Goal: Task Accomplishment & Management: Use online tool/utility

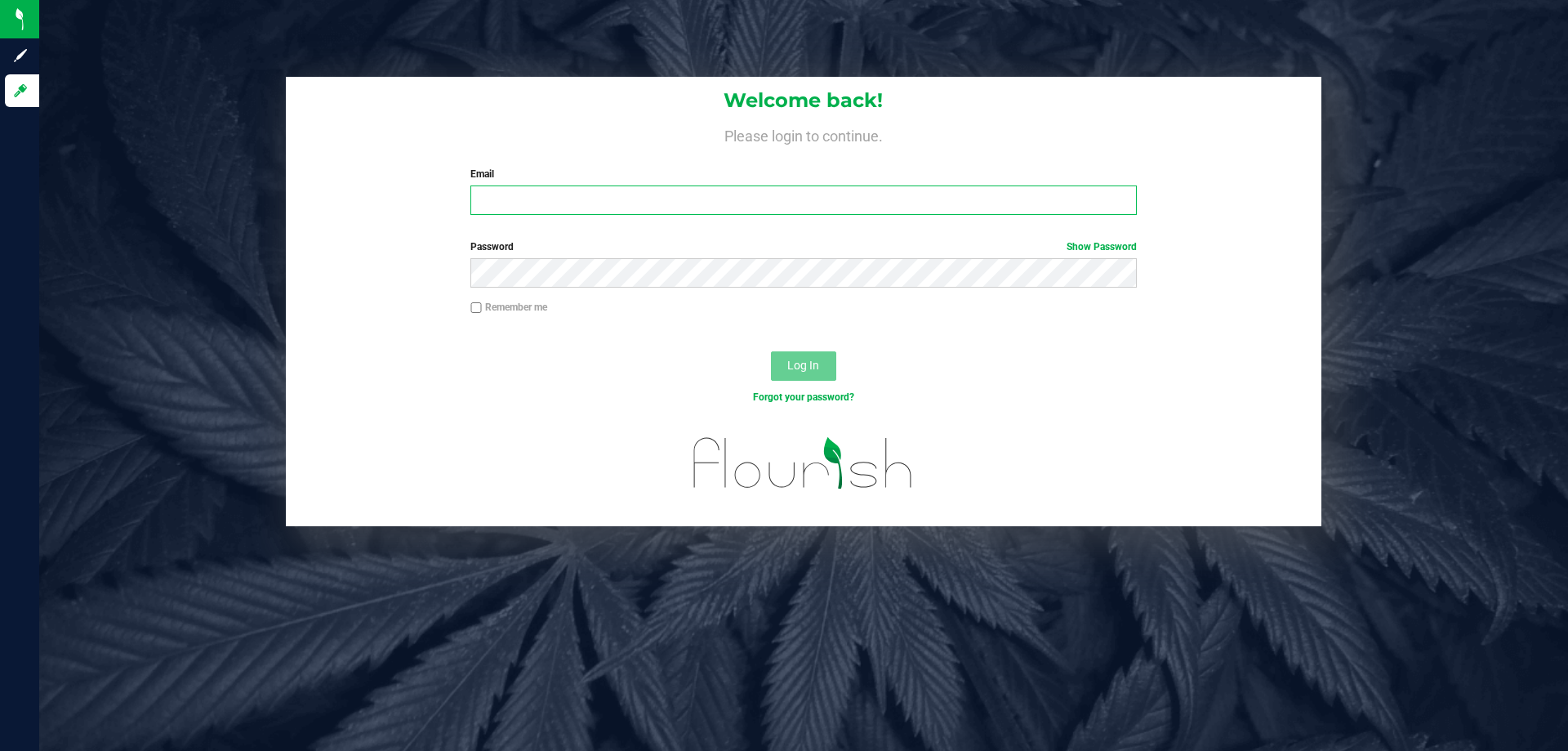
click at [486, 191] on input "Email" at bounding box center [803, 200] width 666 height 29
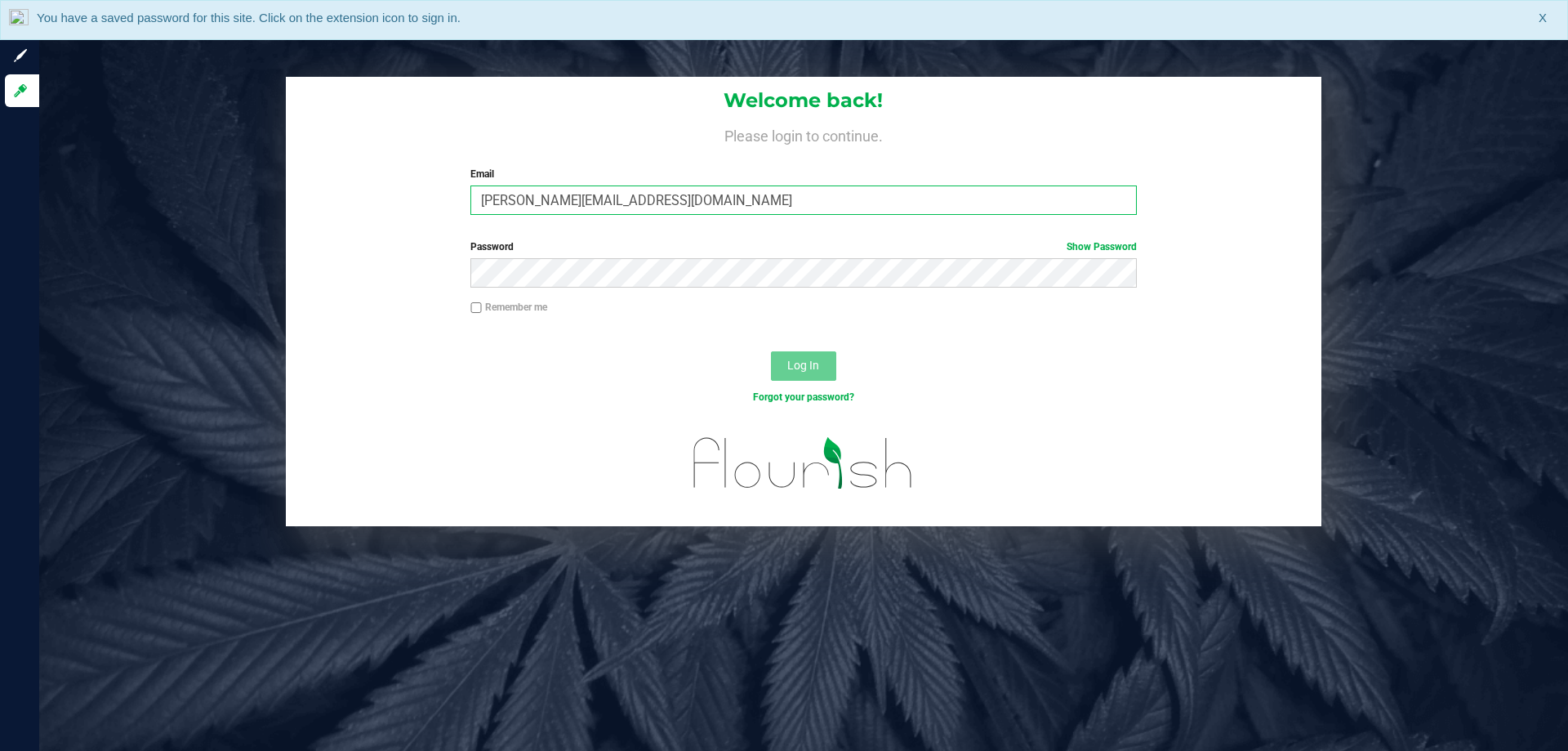
type input "Clemons@liveparallel.com"
click at [771, 351] on button "Log In" at bounding box center [804, 365] width 65 height 29
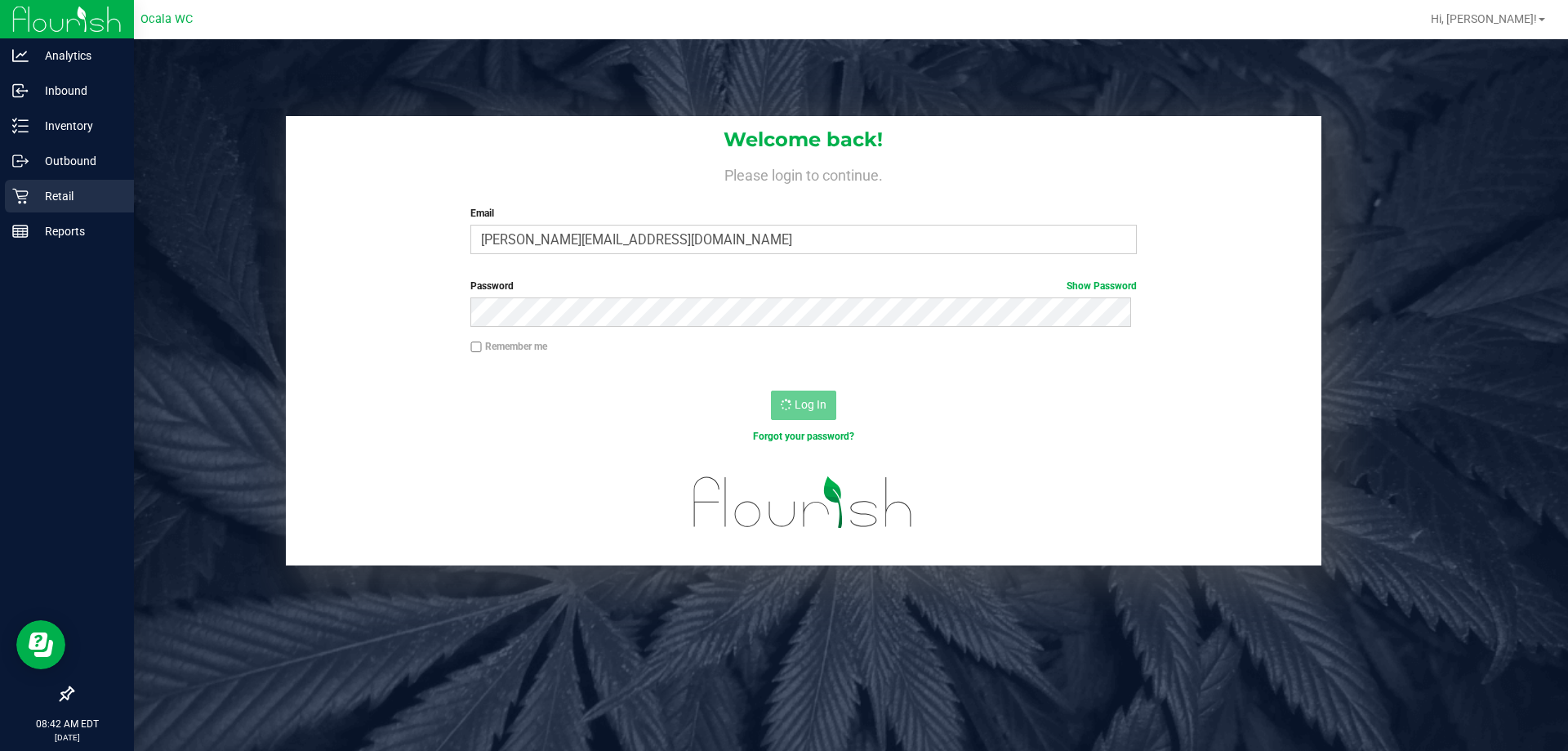
click at [57, 197] on p "Retail" at bounding box center [78, 195] width 98 height 20
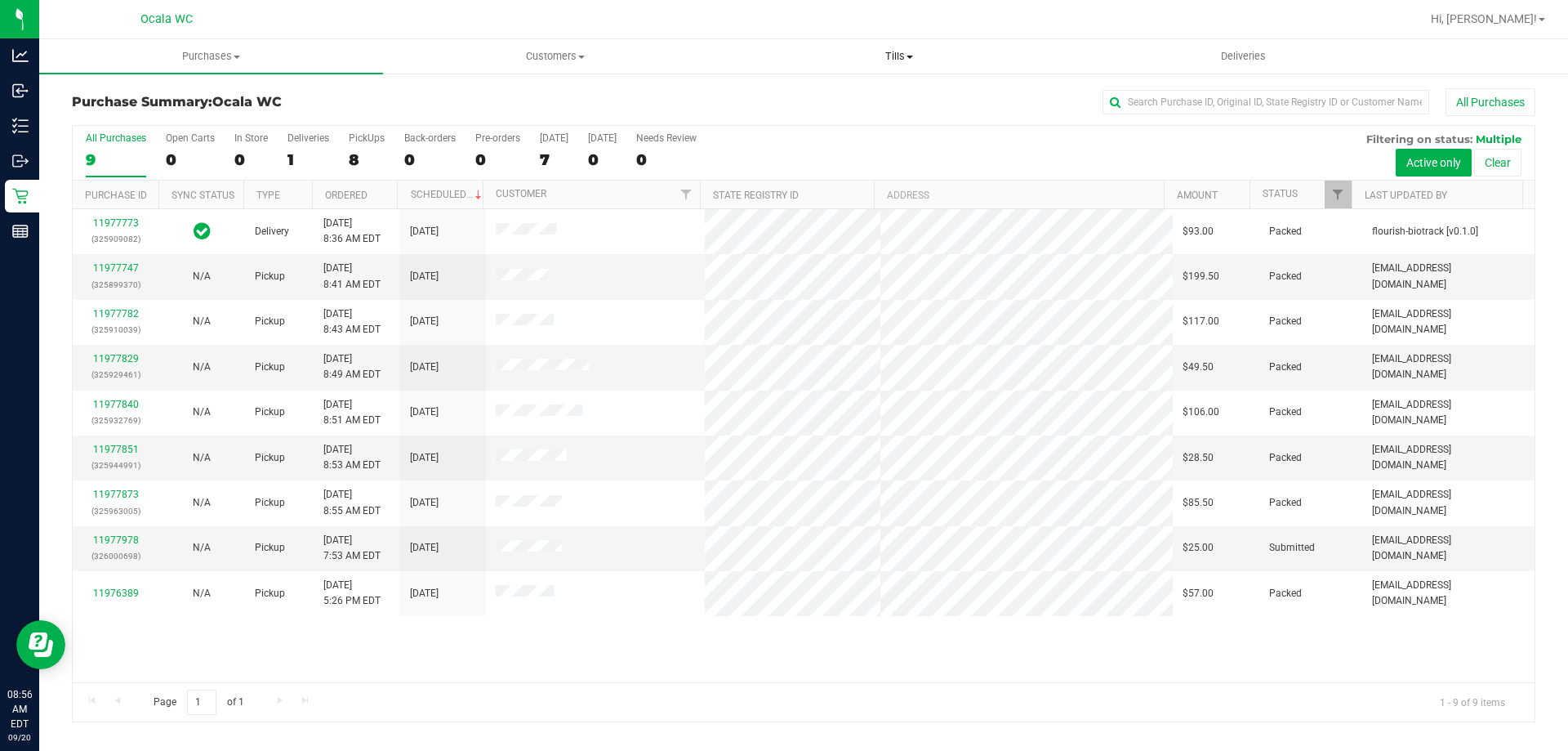
click at [898, 55] on span "Tills" at bounding box center [898, 56] width 342 height 15
click at [823, 97] on span "Manage tills" at bounding box center [782, 98] width 110 height 14
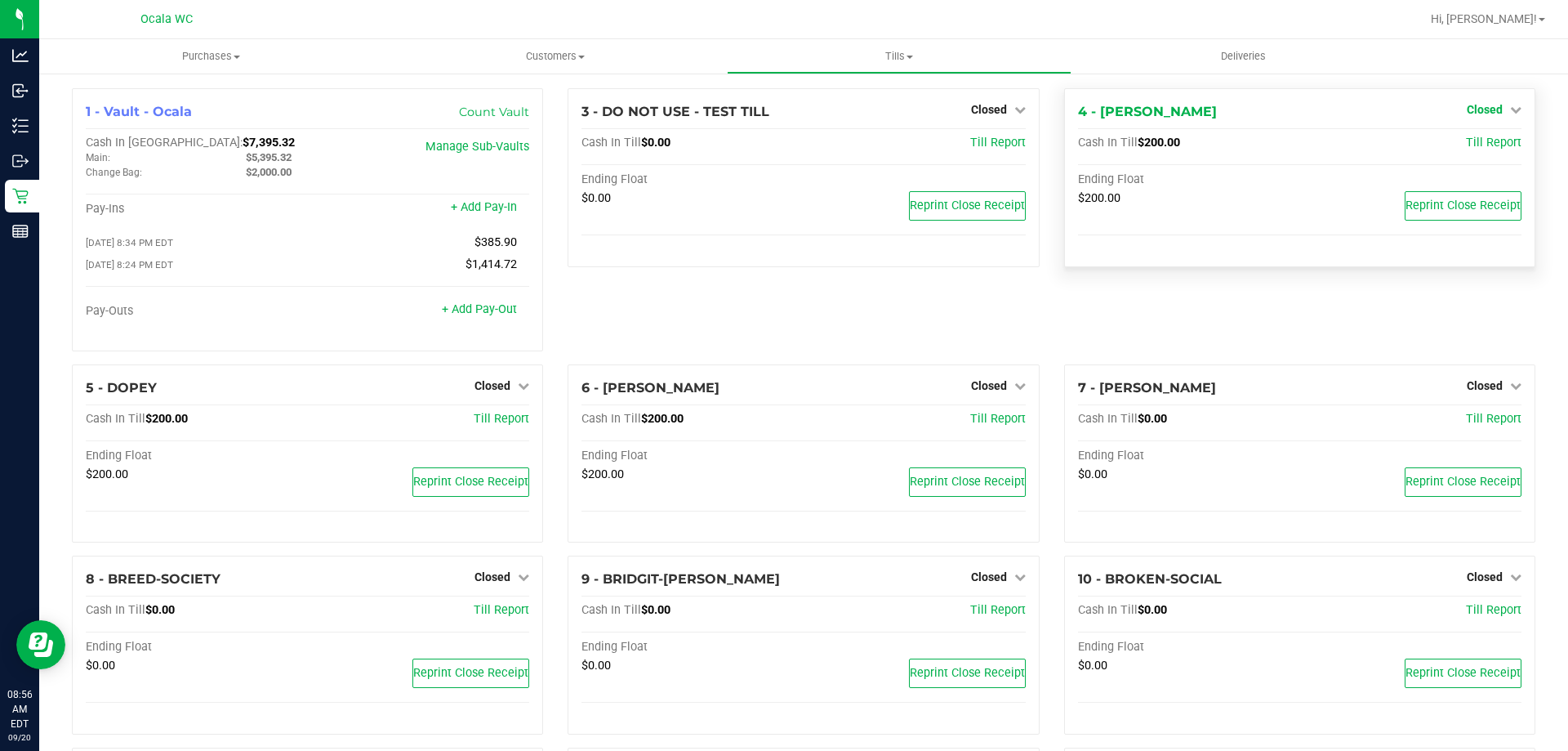
click at [1473, 107] on span "Closed" at bounding box center [1485, 109] width 35 height 13
click at [1467, 144] on link "Open Till" at bounding box center [1484, 144] width 43 height 13
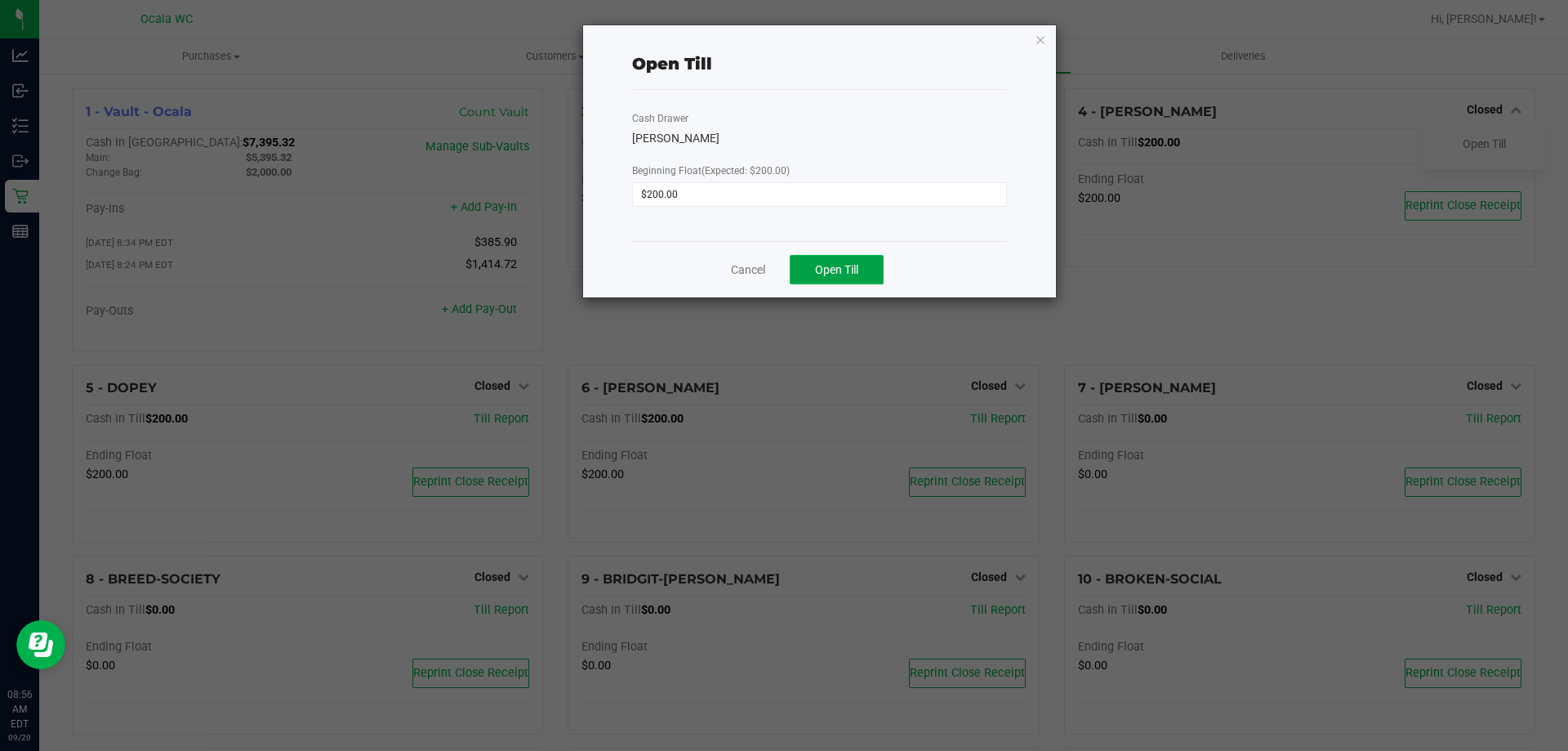
click at [834, 265] on span "Open Till" at bounding box center [837, 270] width 43 height 13
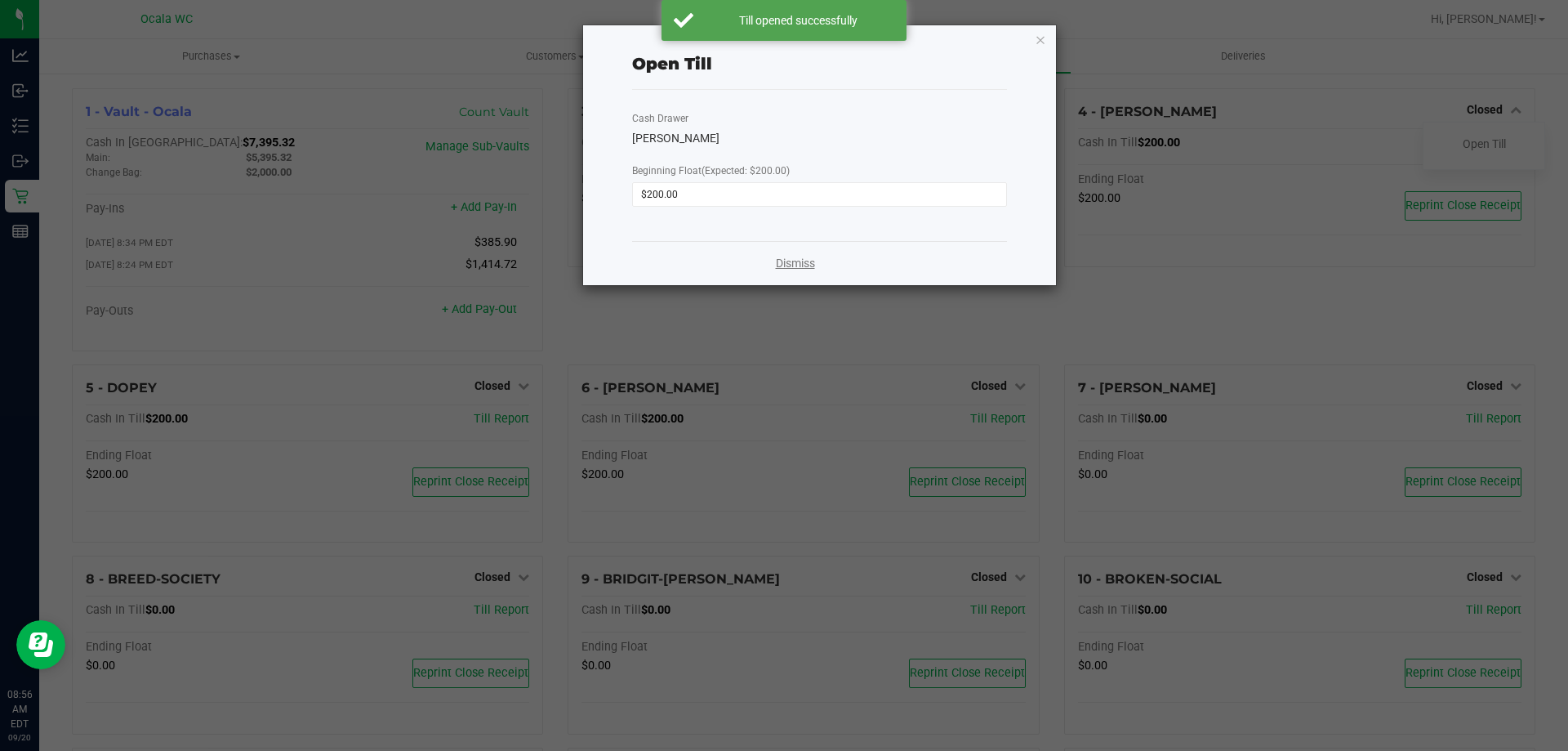
click at [799, 264] on link "Dismiss" at bounding box center [796, 263] width 39 height 17
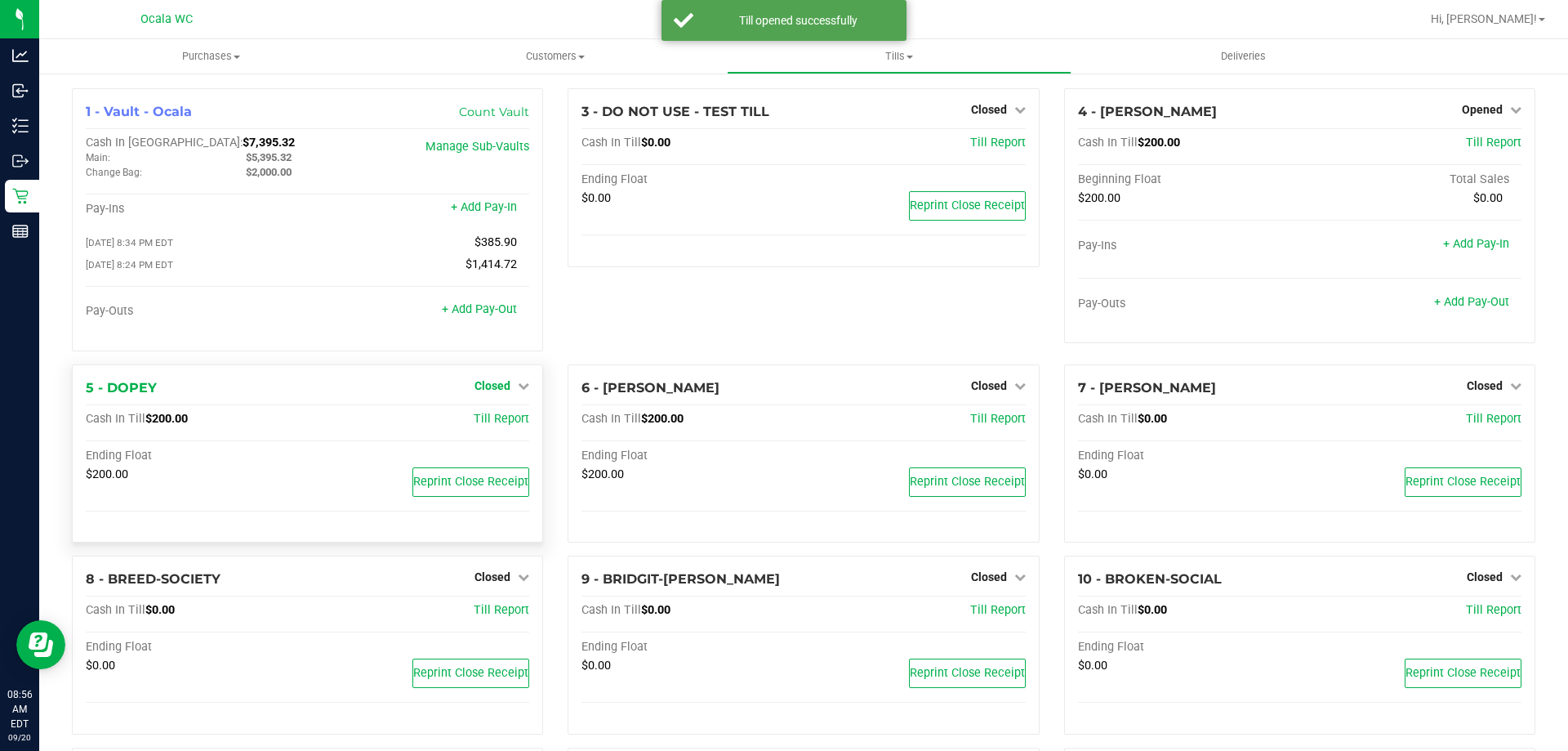
click at [502, 382] on span "Closed" at bounding box center [492, 386] width 35 height 13
click at [494, 426] on link "Open Till" at bounding box center [492, 419] width 43 height 13
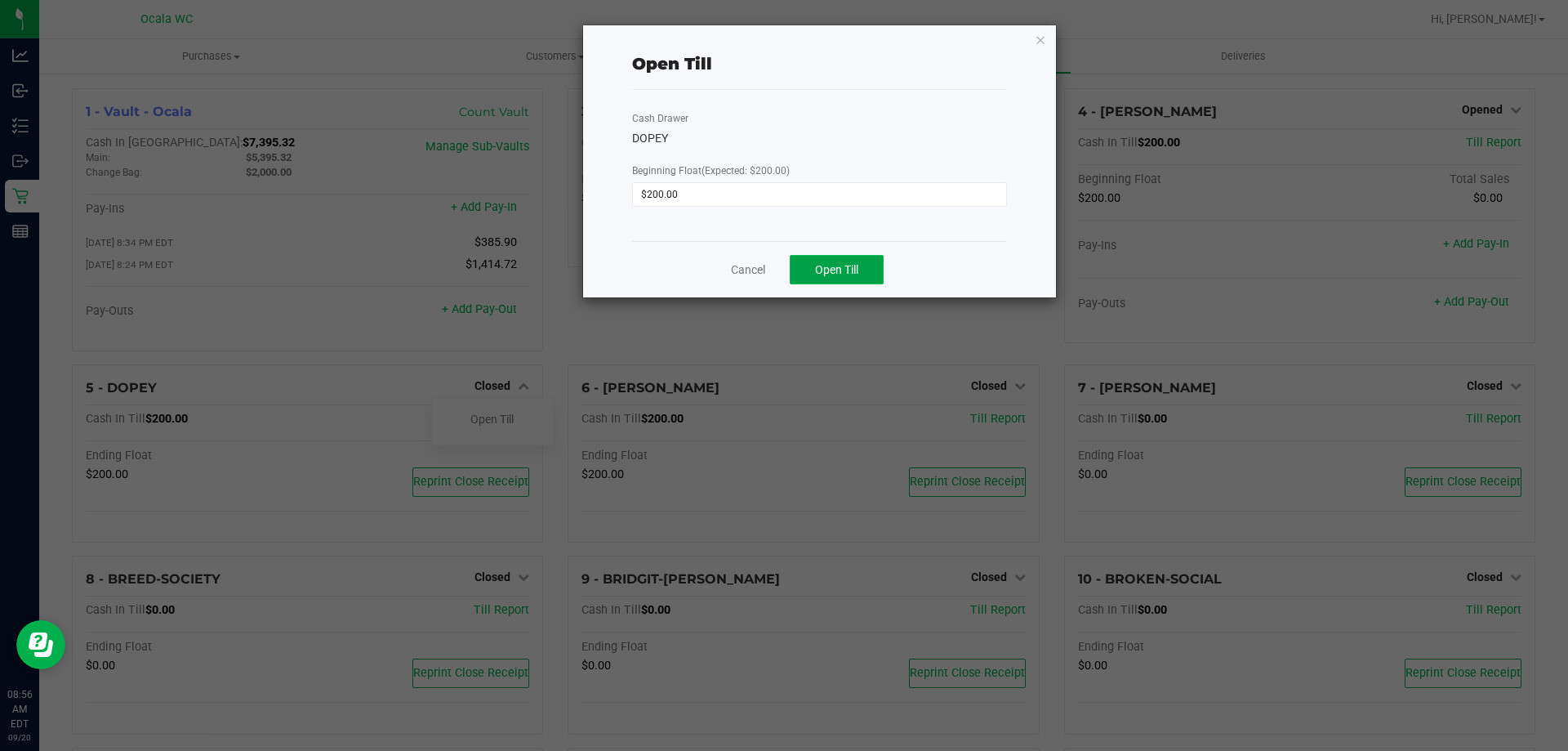
click at [836, 272] on span "Open Till" at bounding box center [837, 270] width 43 height 13
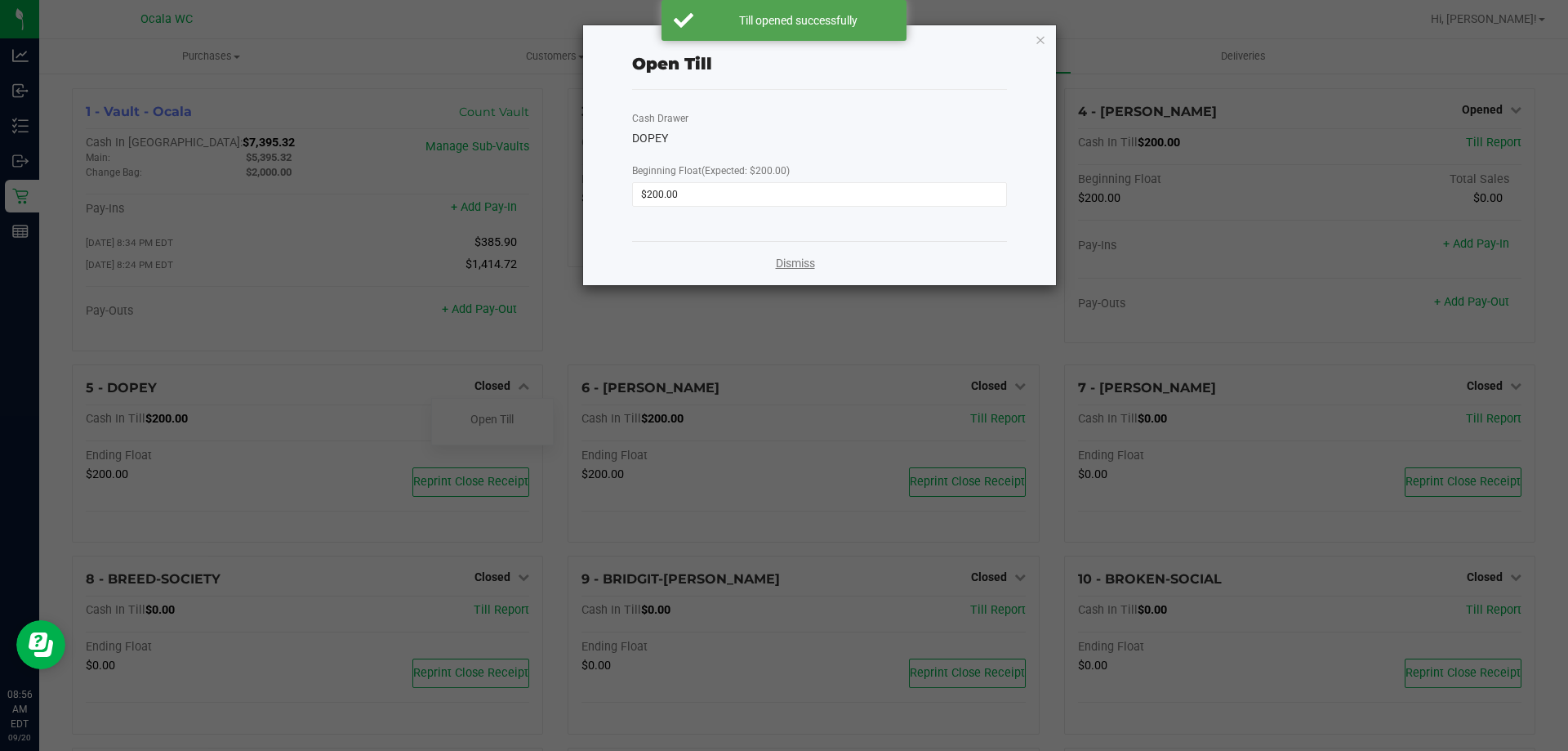
click at [795, 263] on link "Dismiss" at bounding box center [796, 263] width 39 height 17
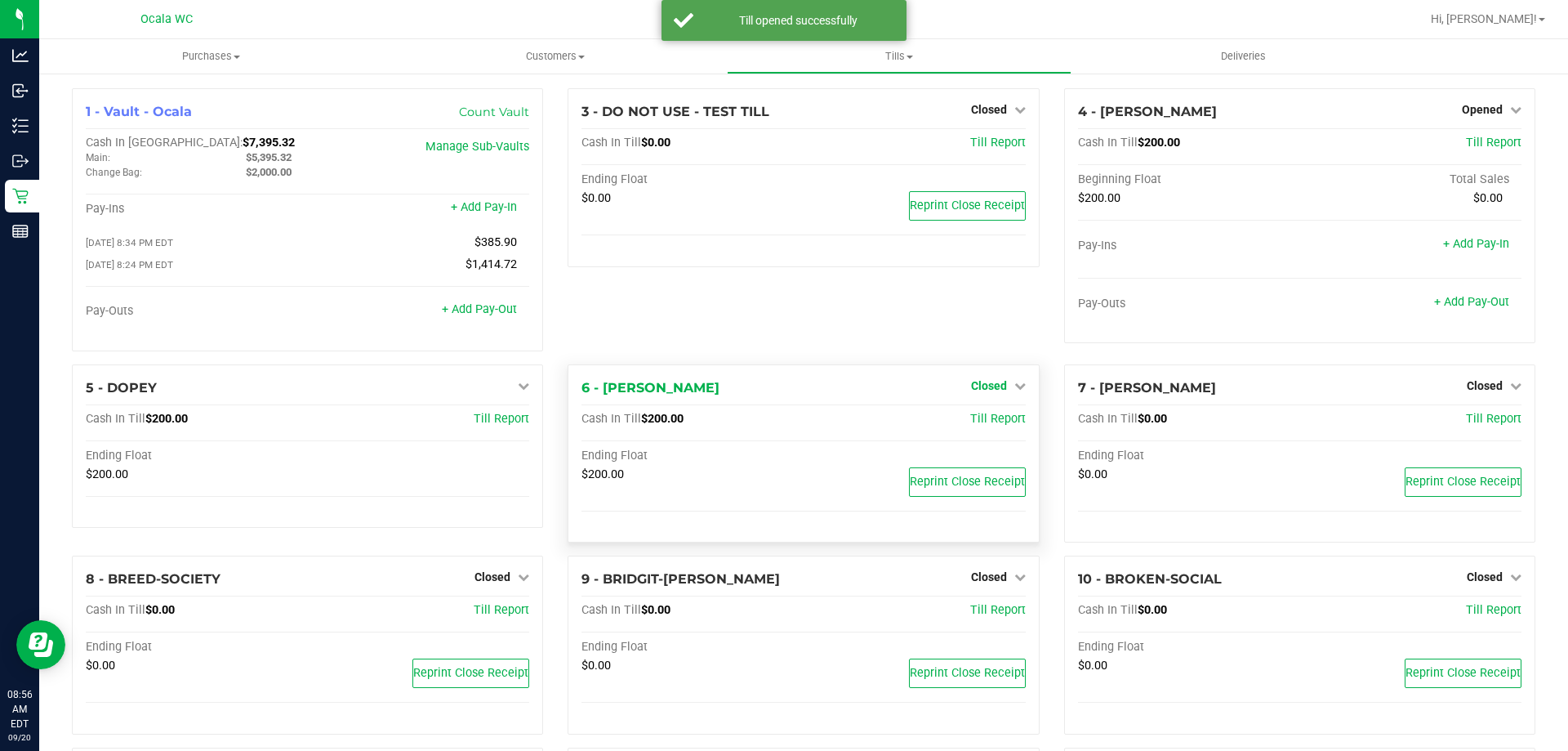
click at [979, 388] on span "Closed" at bounding box center [989, 386] width 35 height 13
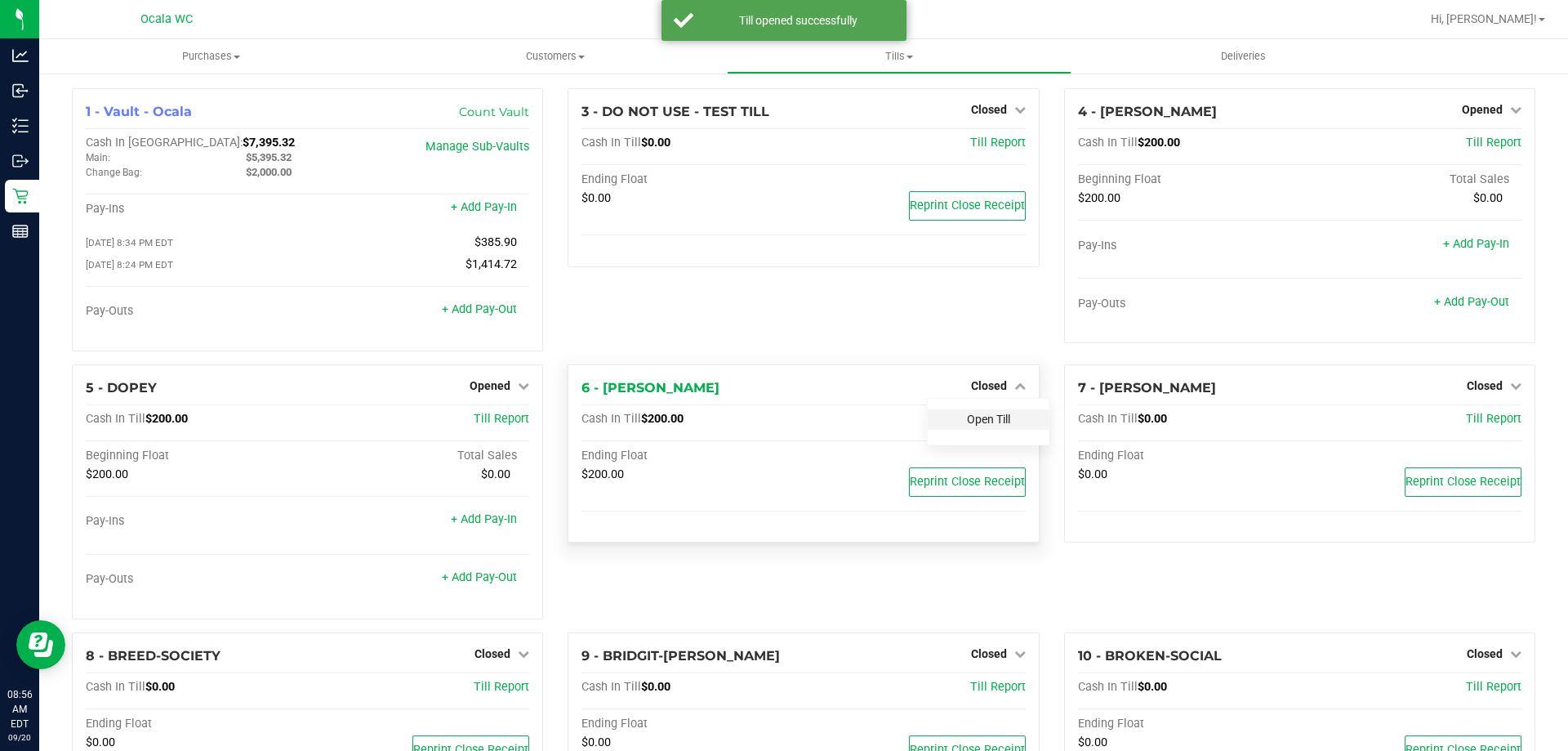
click at [979, 426] on link "Open Till" at bounding box center [989, 419] width 43 height 13
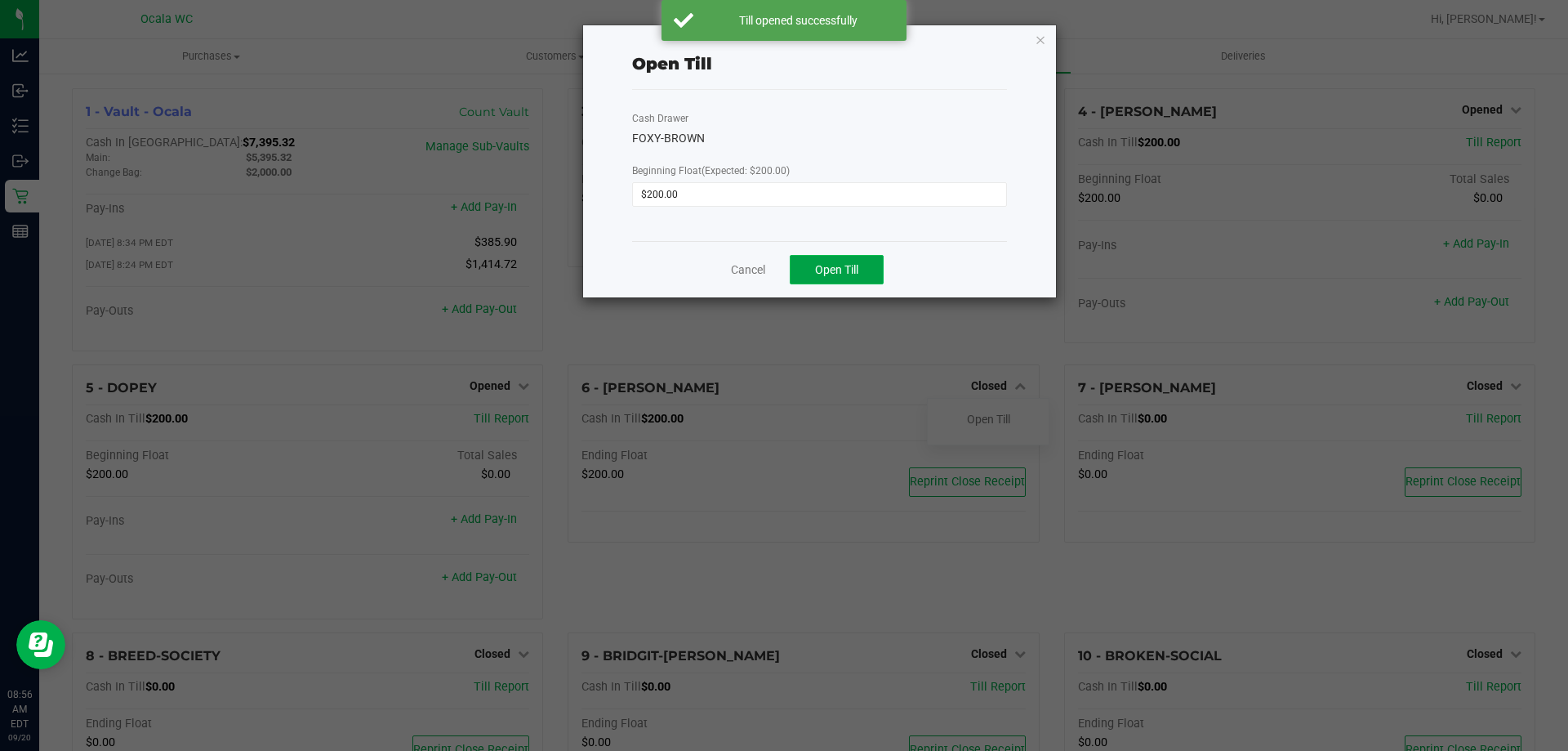
click at [862, 271] on button "Open Till" at bounding box center [837, 269] width 94 height 29
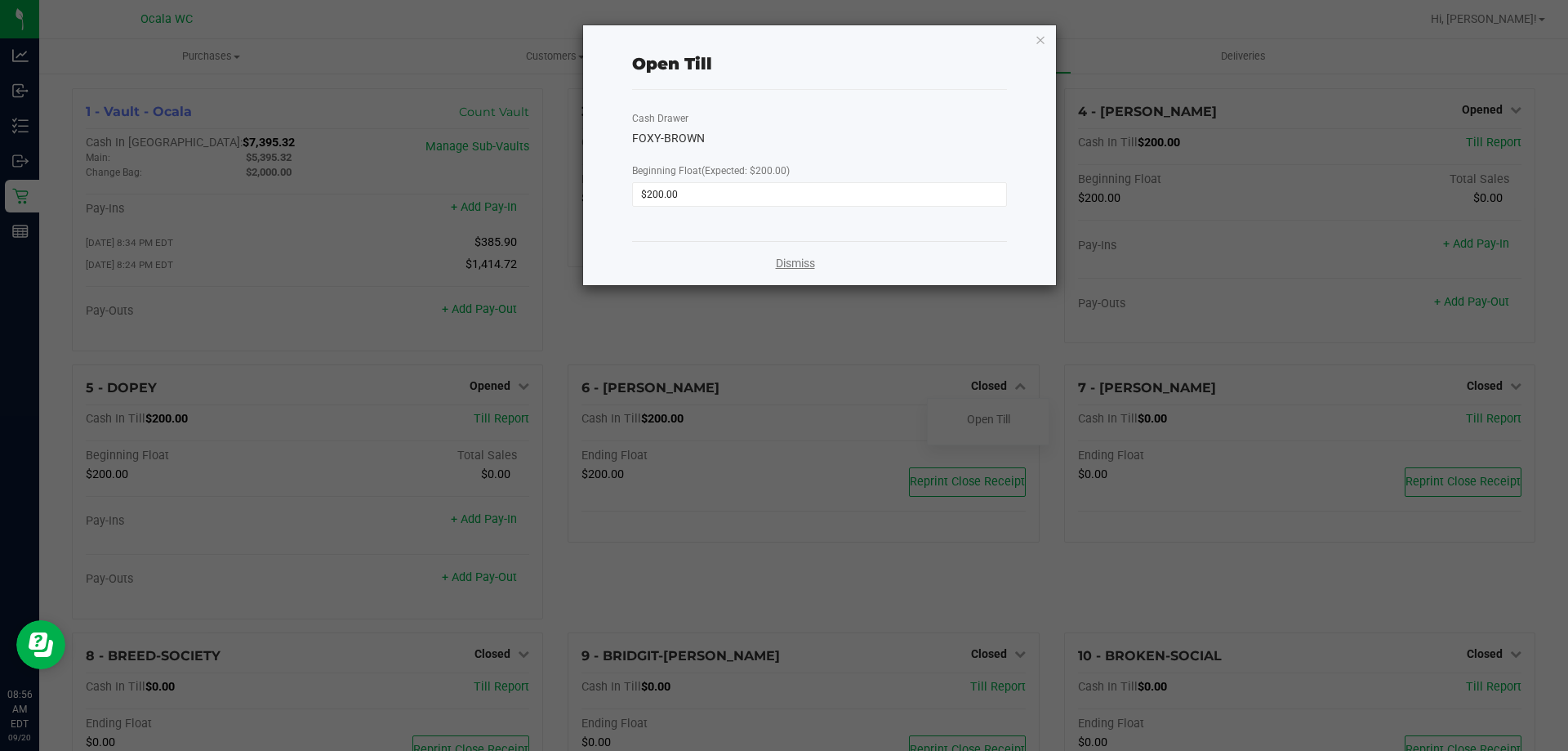
click at [788, 266] on link "Dismiss" at bounding box center [796, 263] width 39 height 17
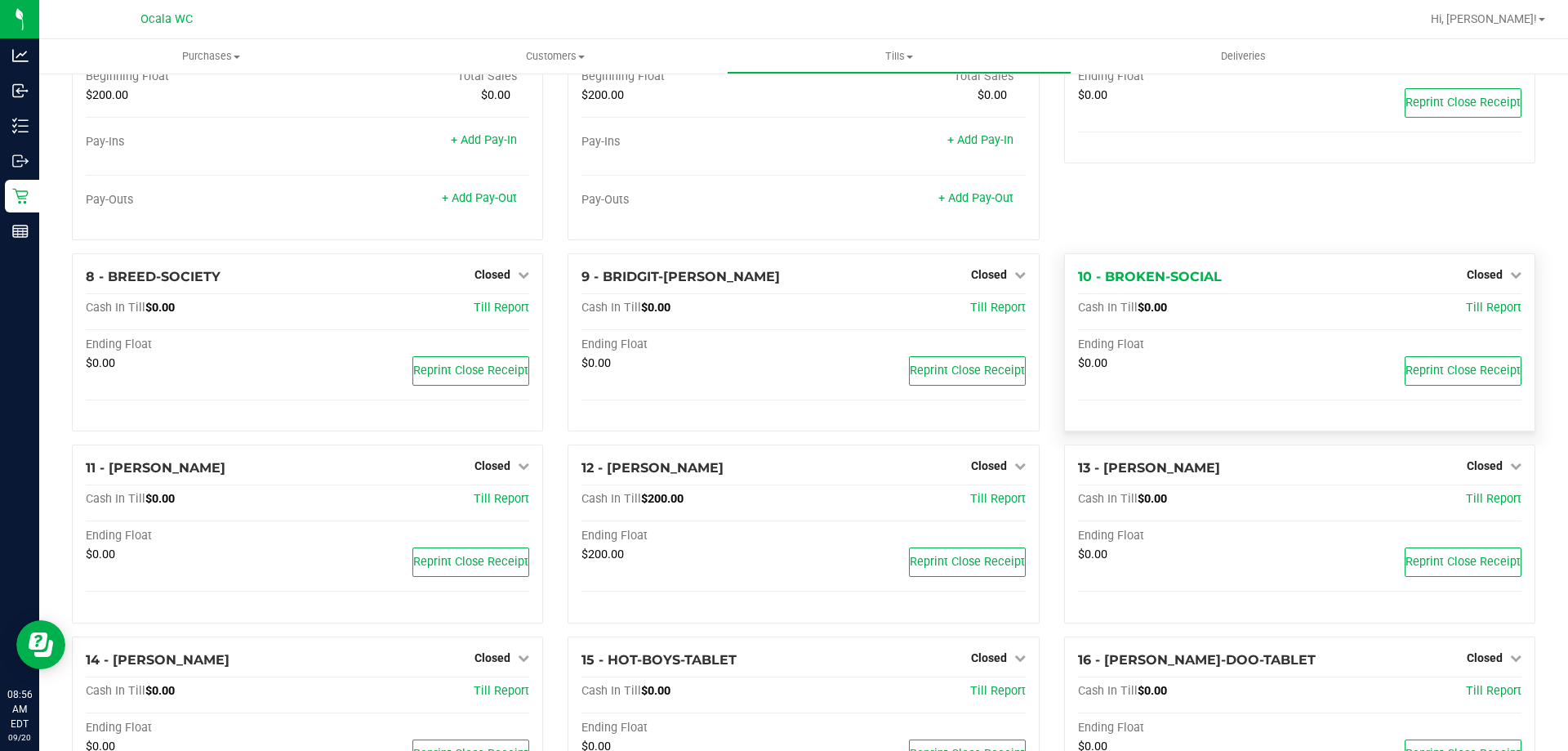
scroll to position [408, 0]
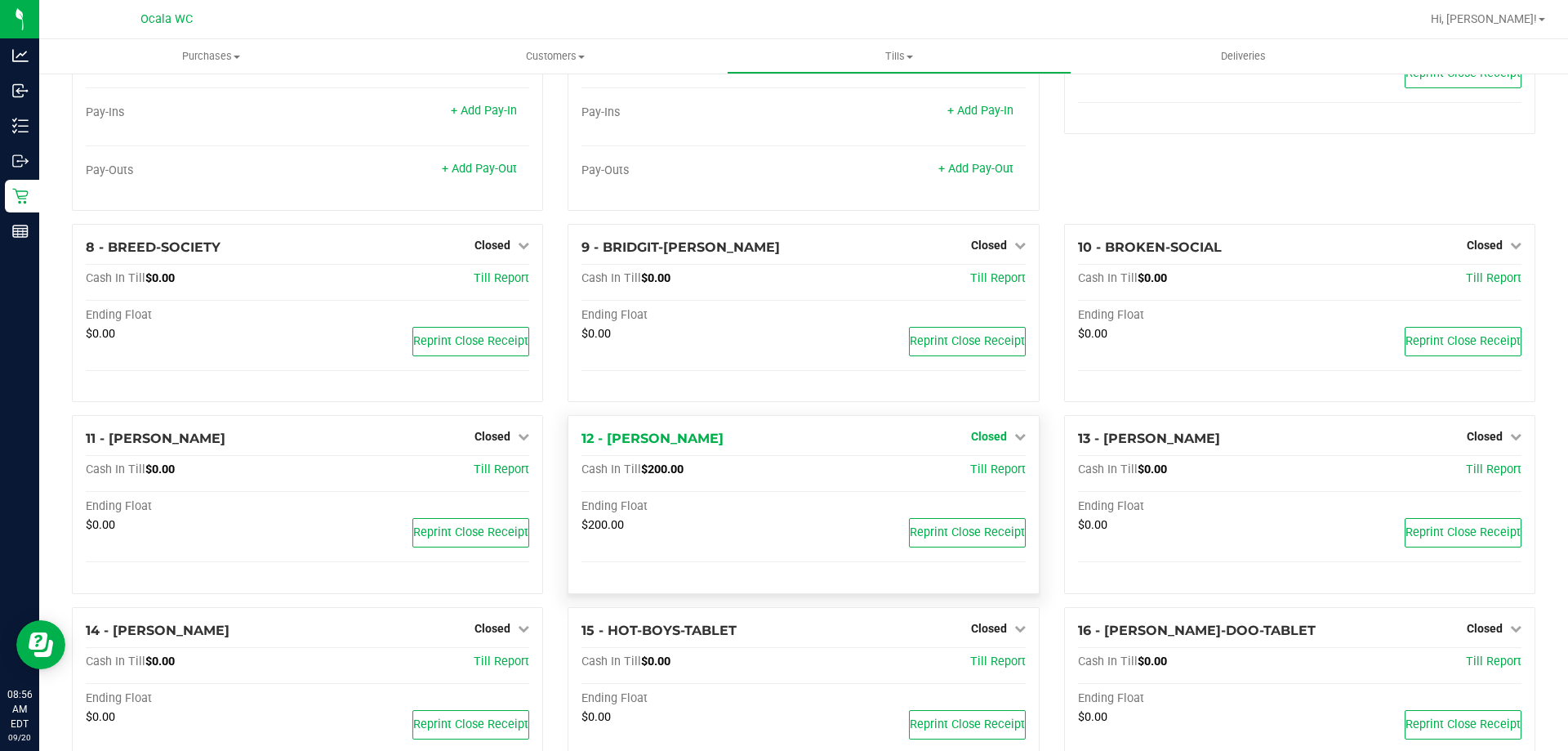
click at [974, 442] on span "Closed" at bounding box center [989, 436] width 35 height 13
click at [975, 475] on link "Open Till" at bounding box center [989, 471] width 43 height 13
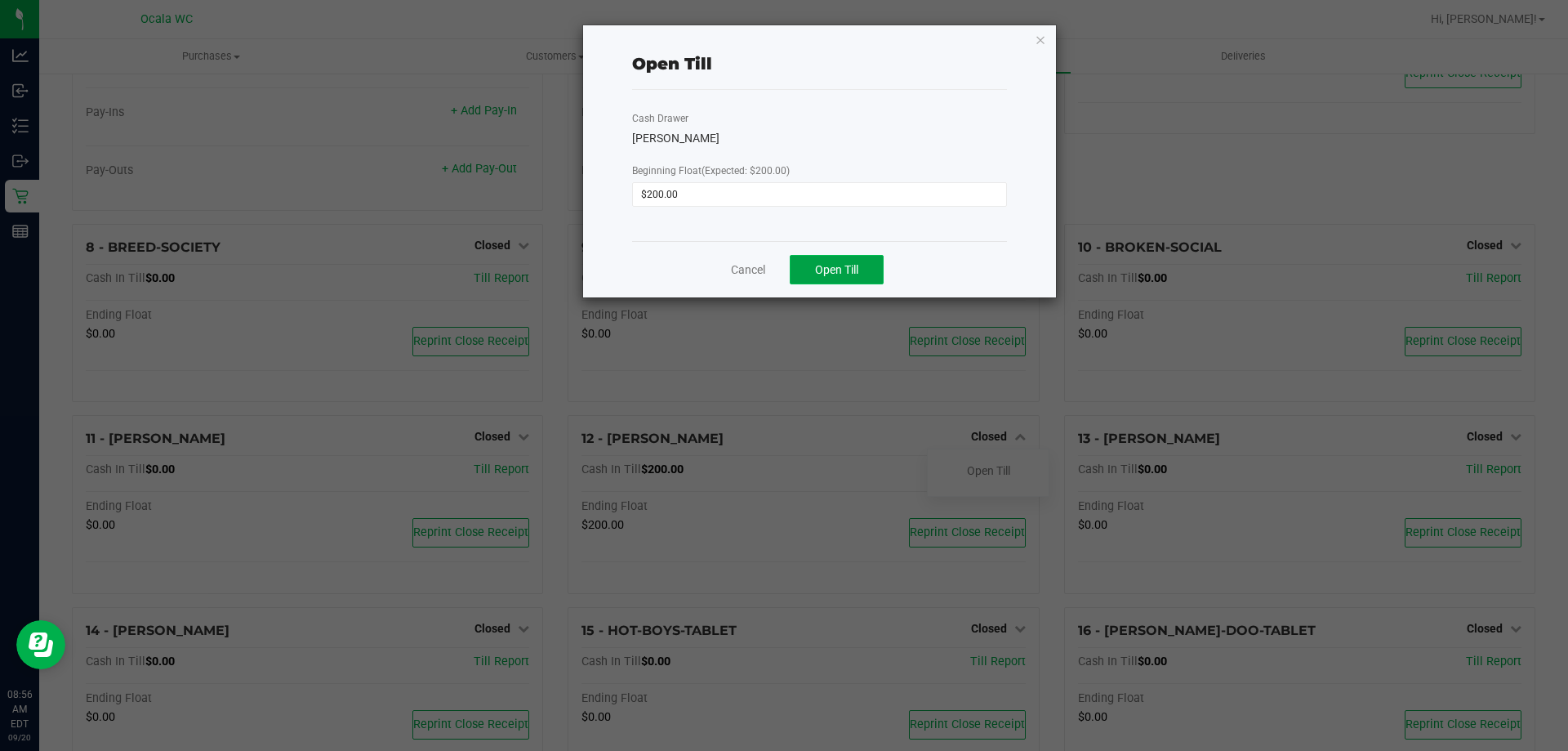
click at [855, 283] on button "Open Till" at bounding box center [837, 269] width 94 height 29
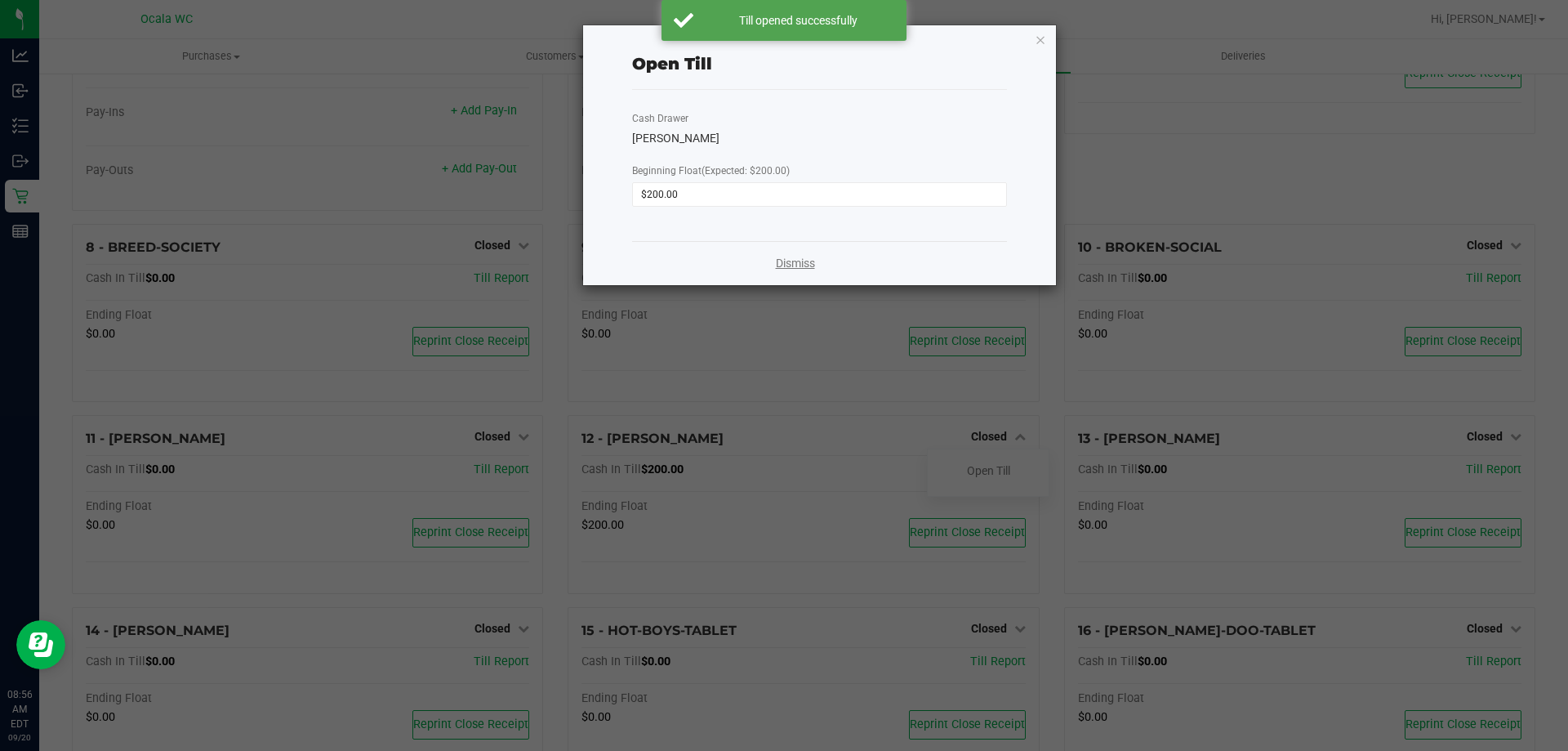
click at [776, 267] on link "Dismiss" at bounding box center [796, 263] width 39 height 17
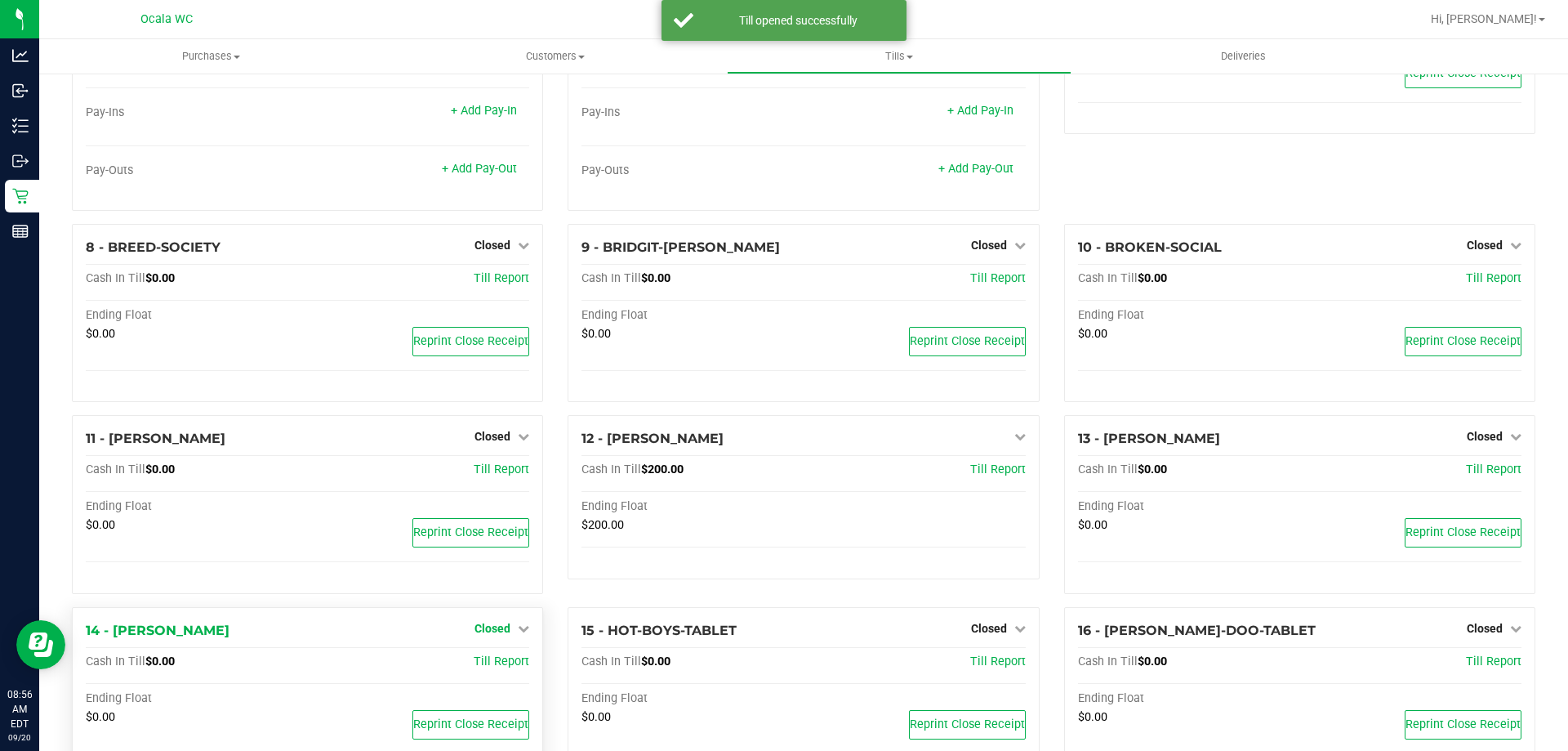
click at [490, 633] on span "Closed" at bounding box center [492, 629] width 35 height 13
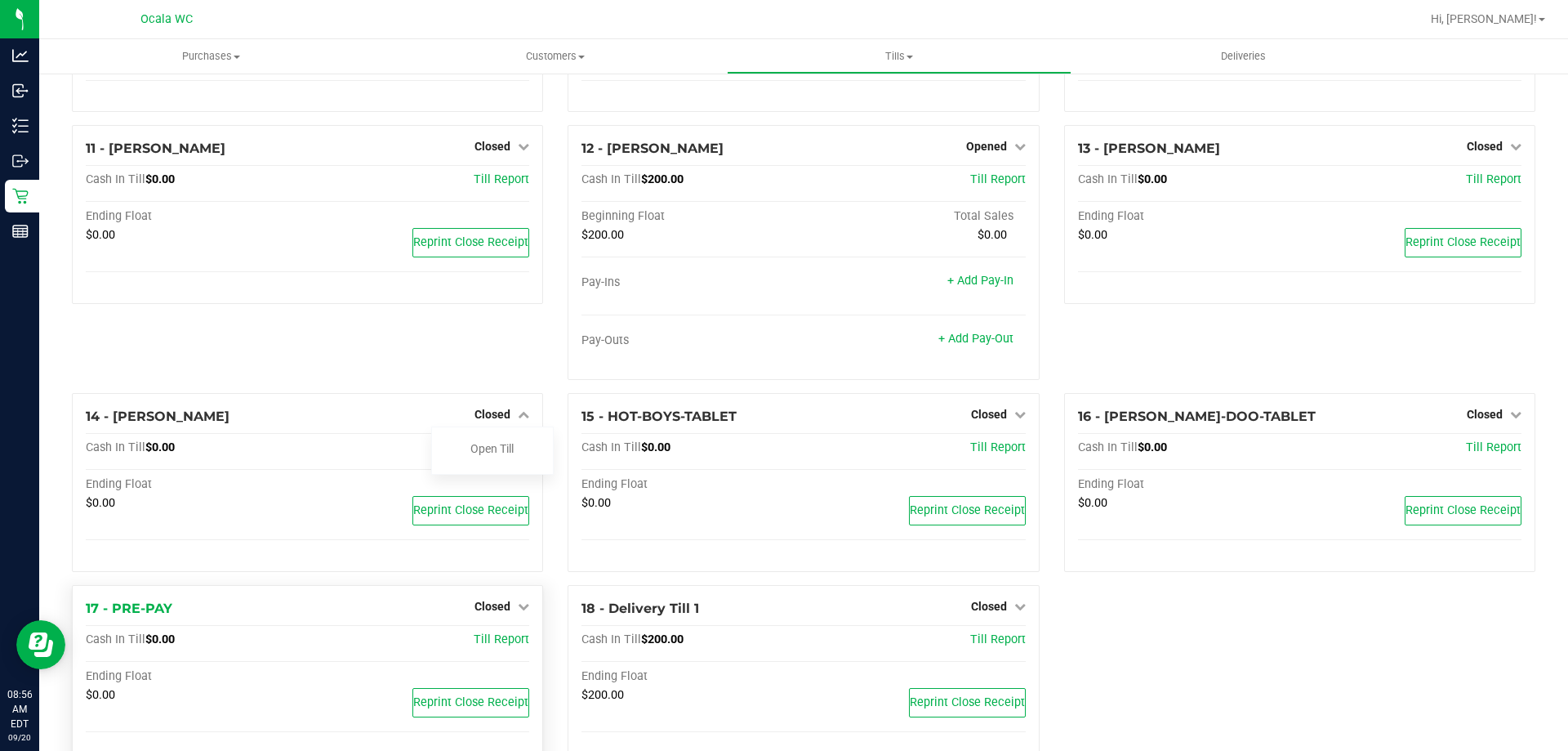
scroll to position [735, 0]
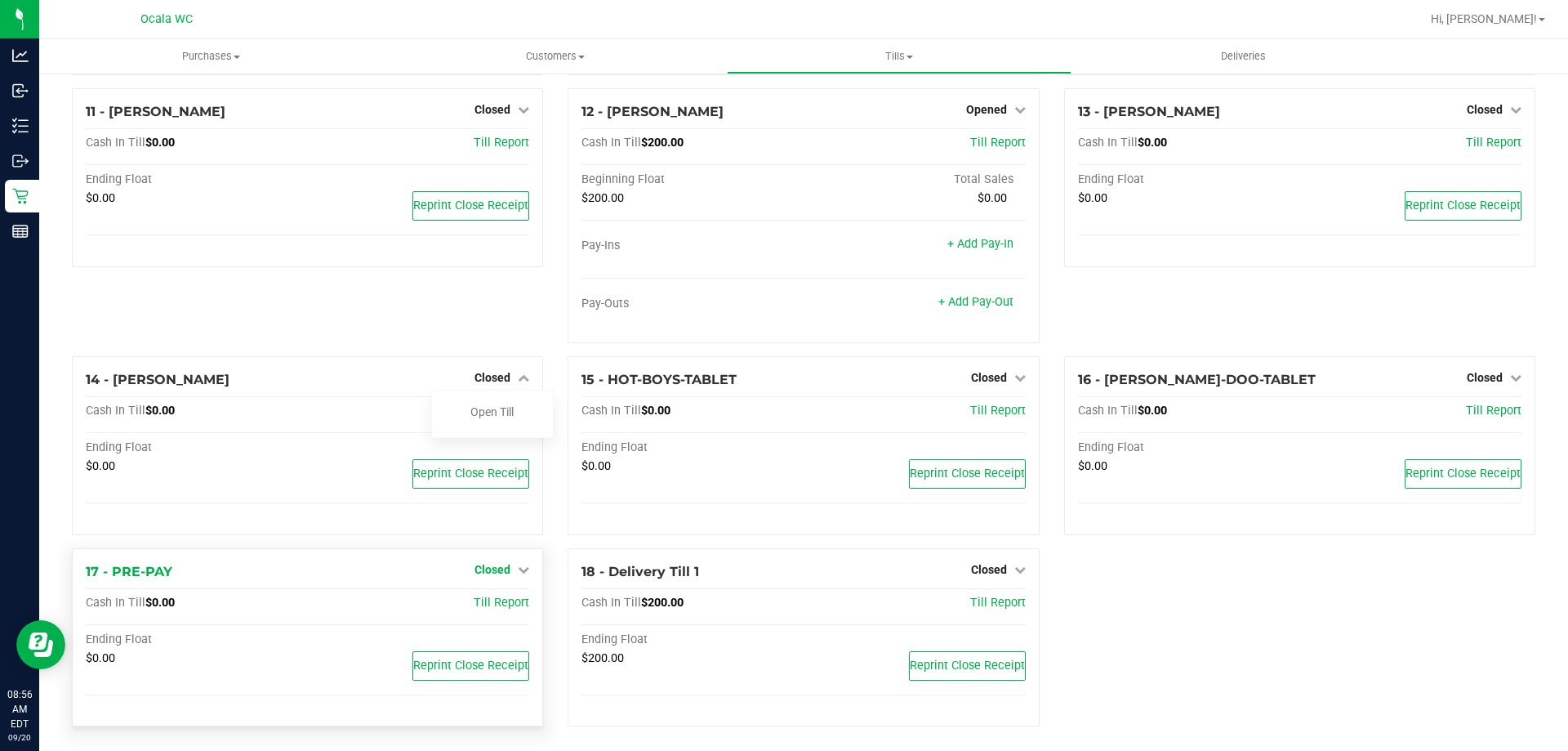
click at [485, 576] on span "Closed" at bounding box center [492, 570] width 35 height 13
click at [492, 602] on link "Open Till" at bounding box center [492, 602] width 43 height 13
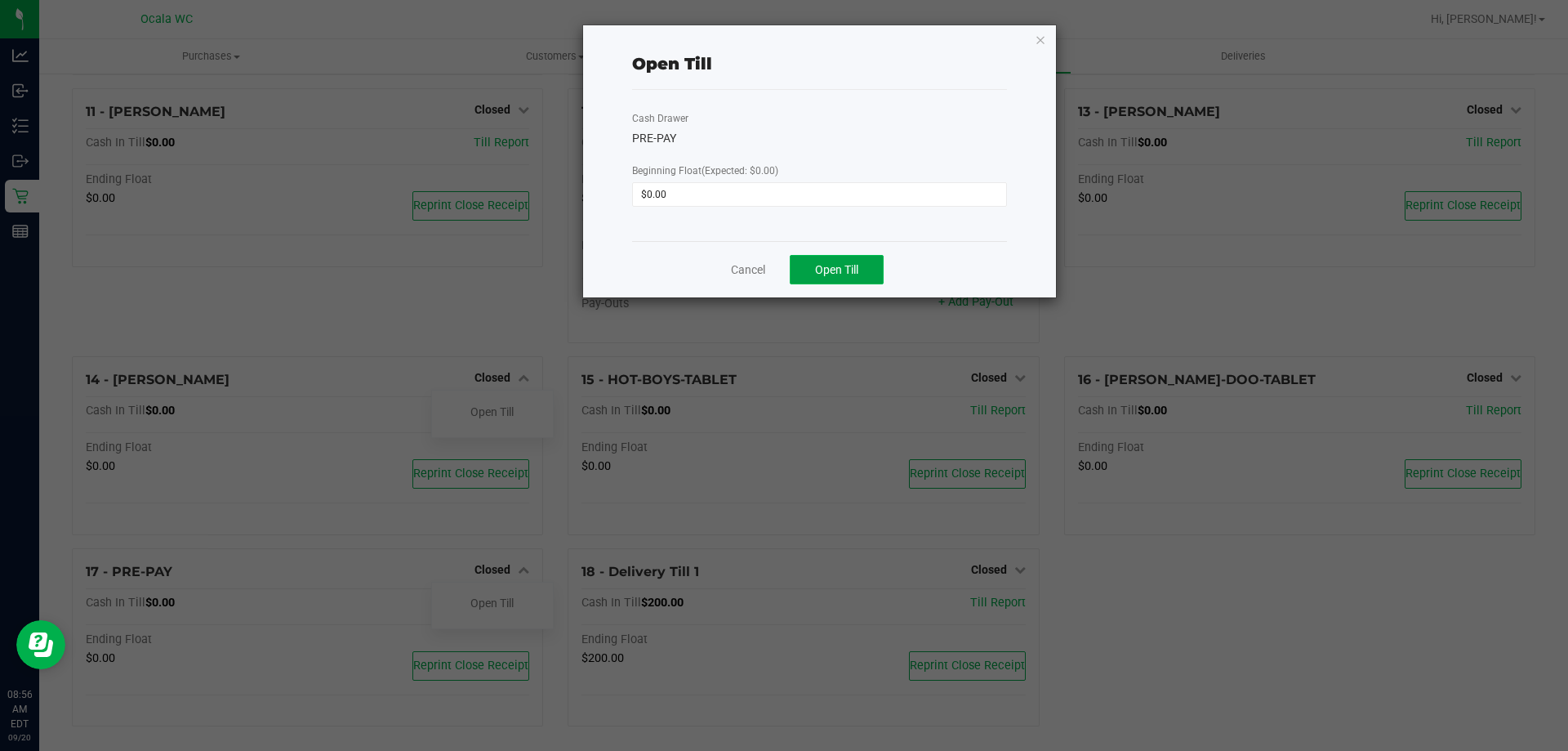
click at [843, 272] on span "Open Till" at bounding box center [837, 270] width 43 height 13
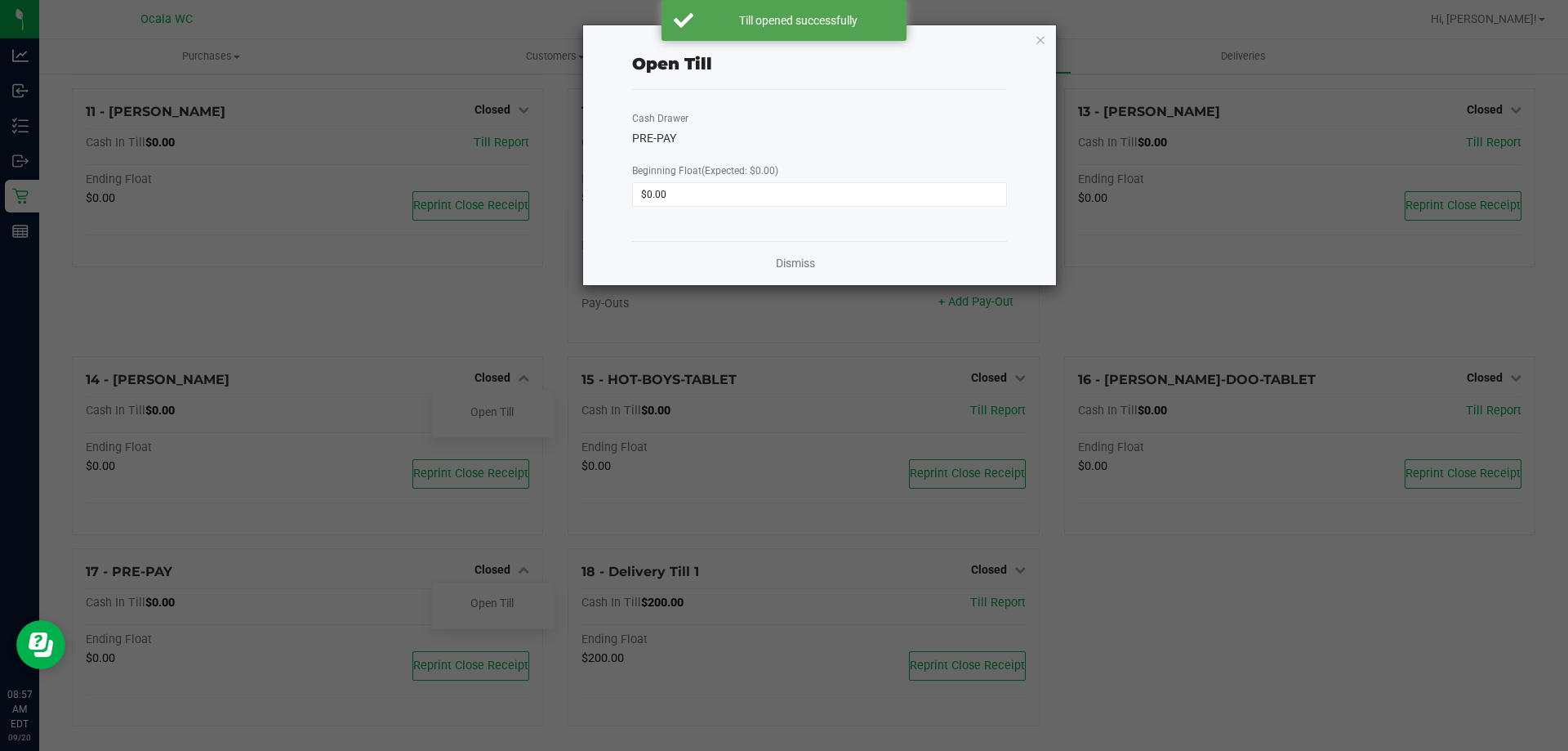
click at [842, 254] on div "Dismiss" at bounding box center [819, 262] width 374 height 44
click at [793, 264] on link "Dismiss" at bounding box center [796, 263] width 39 height 17
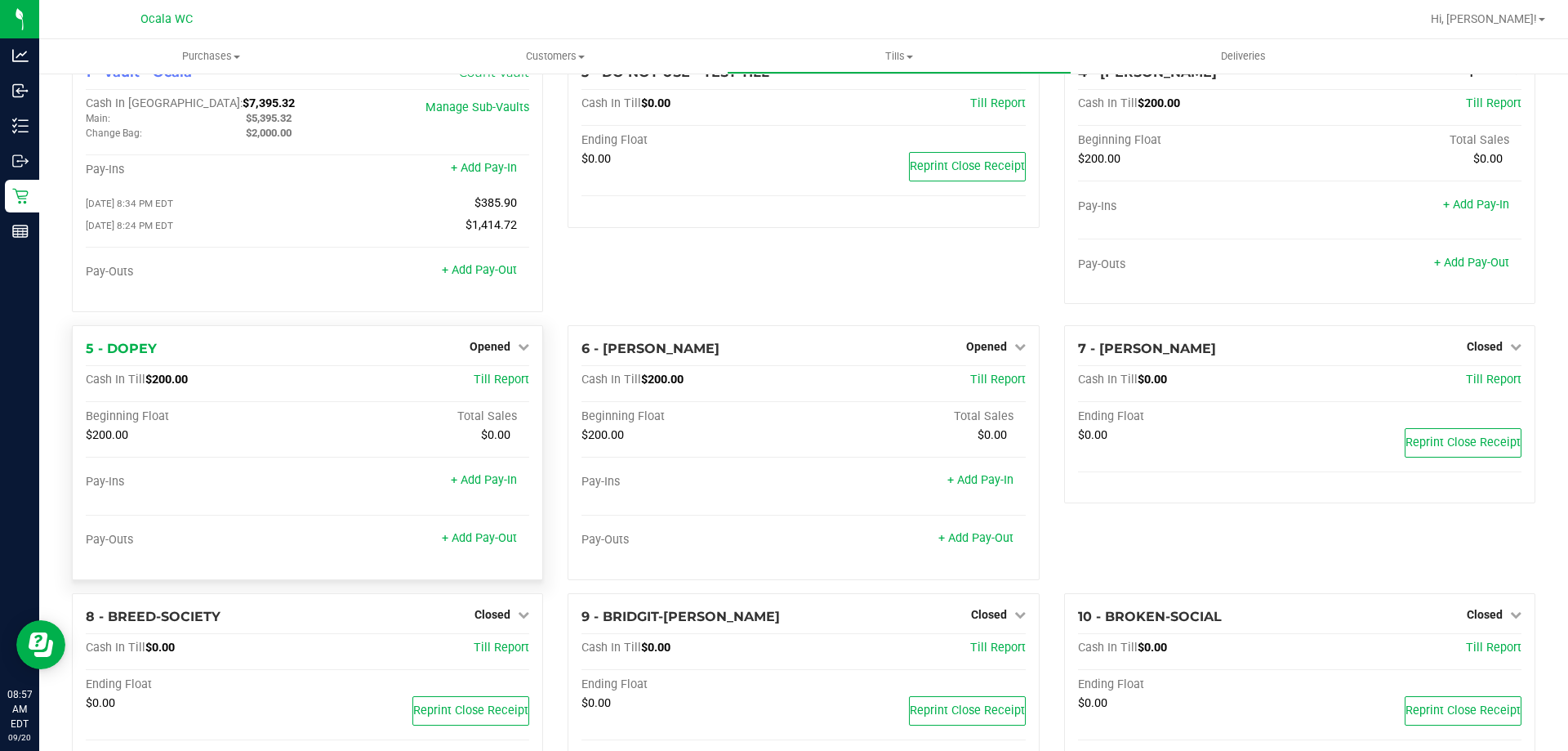
scroll to position [0, 0]
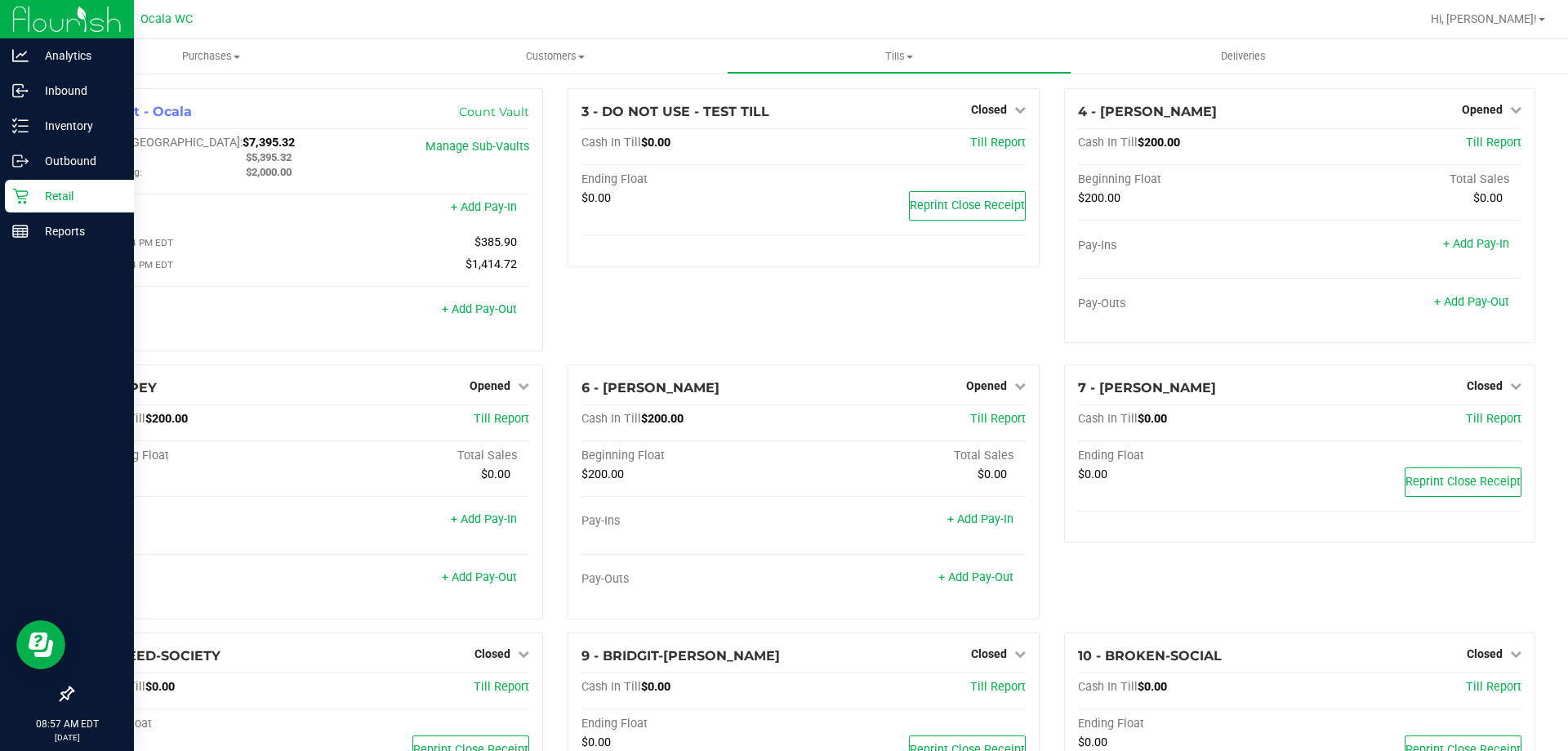
click at [66, 197] on p "Retail" at bounding box center [78, 195] width 98 height 20
